Goal: Find specific page/section: Find specific page/section

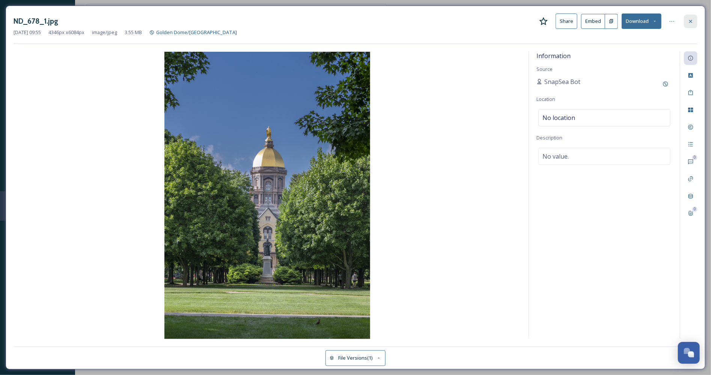
click at [692, 21] on icon at bounding box center [691, 21] width 6 height 6
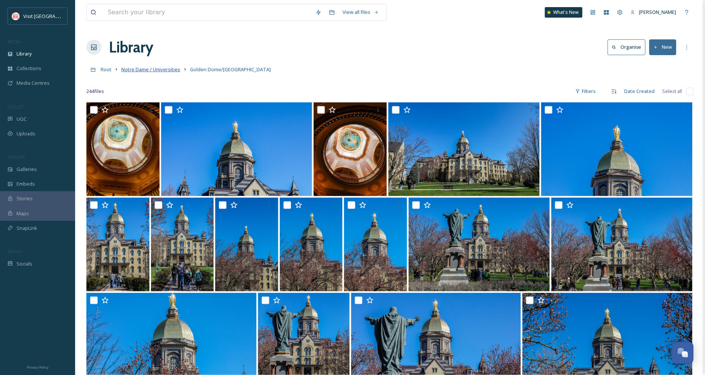
click at [162, 70] on span "Notre Dame / Universities" at bounding box center [150, 69] width 59 height 7
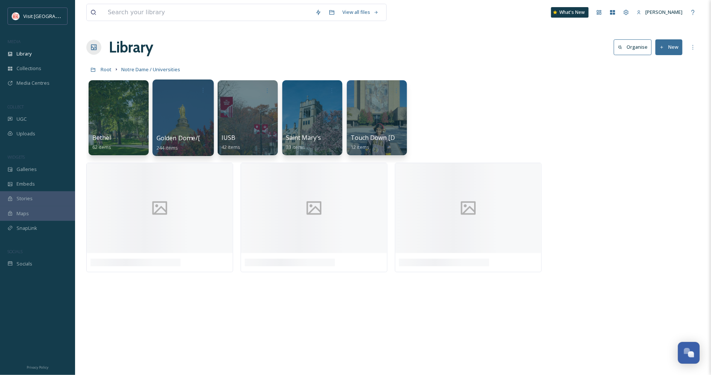
click at [197, 111] on div at bounding box center [182, 118] width 61 height 77
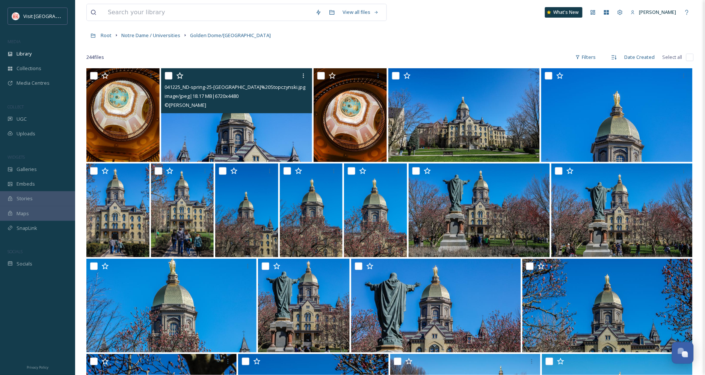
scroll to position [42, 0]
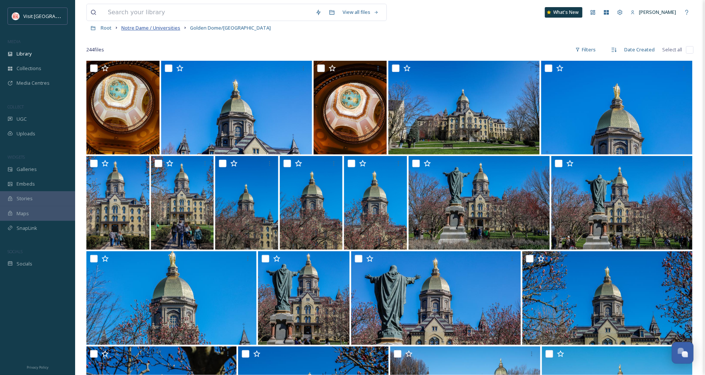
click at [157, 27] on span "Notre Dame / Universities" at bounding box center [150, 27] width 59 height 7
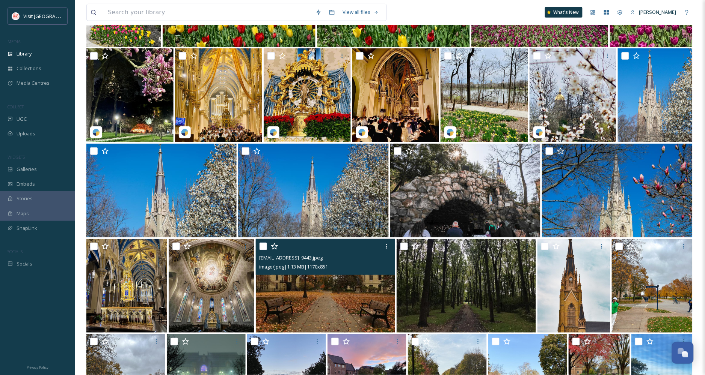
scroll to position [1970, 0]
